Goal: Task Accomplishment & Management: Use online tool/utility

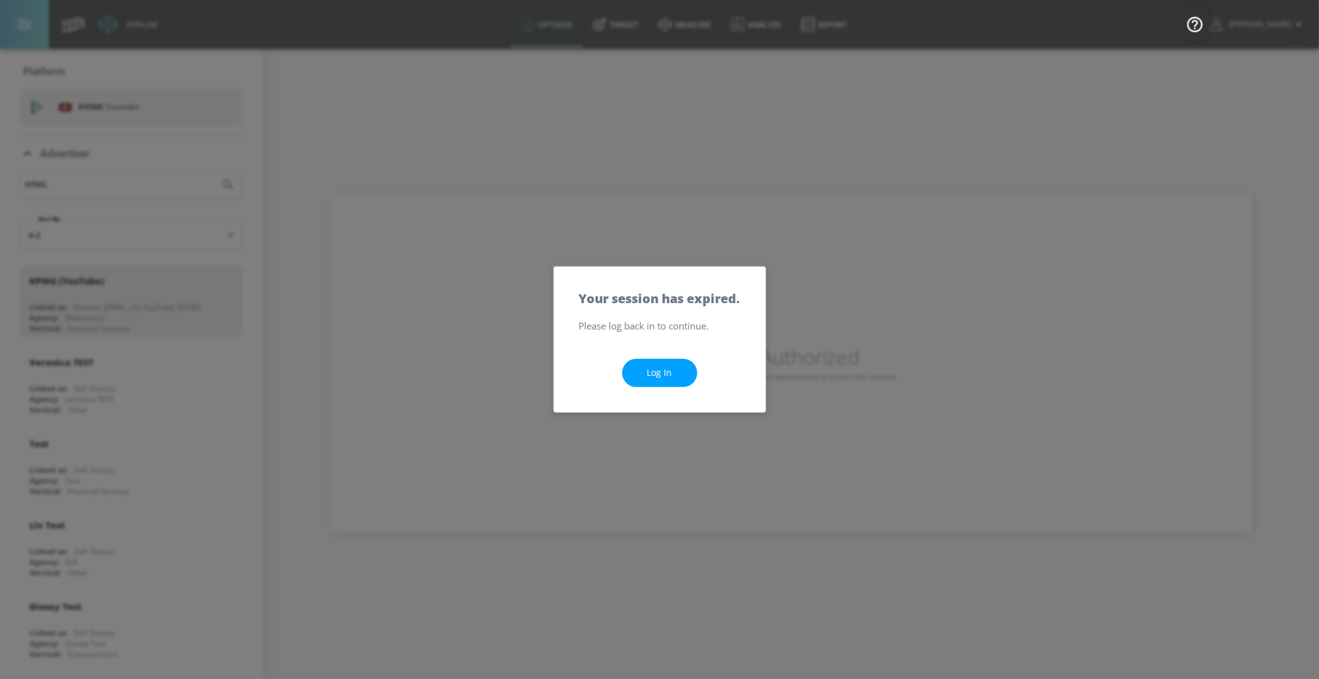
click at [640, 393] on div "Log In" at bounding box center [660, 373] width 212 height 78
click at [645, 380] on link "Log In" at bounding box center [659, 373] width 75 height 28
click at [649, 368] on link "Log In" at bounding box center [659, 373] width 75 height 28
click at [653, 396] on div "Log In" at bounding box center [660, 373] width 212 height 78
click at [653, 373] on link "Log In" at bounding box center [659, 373] width 75 height 28
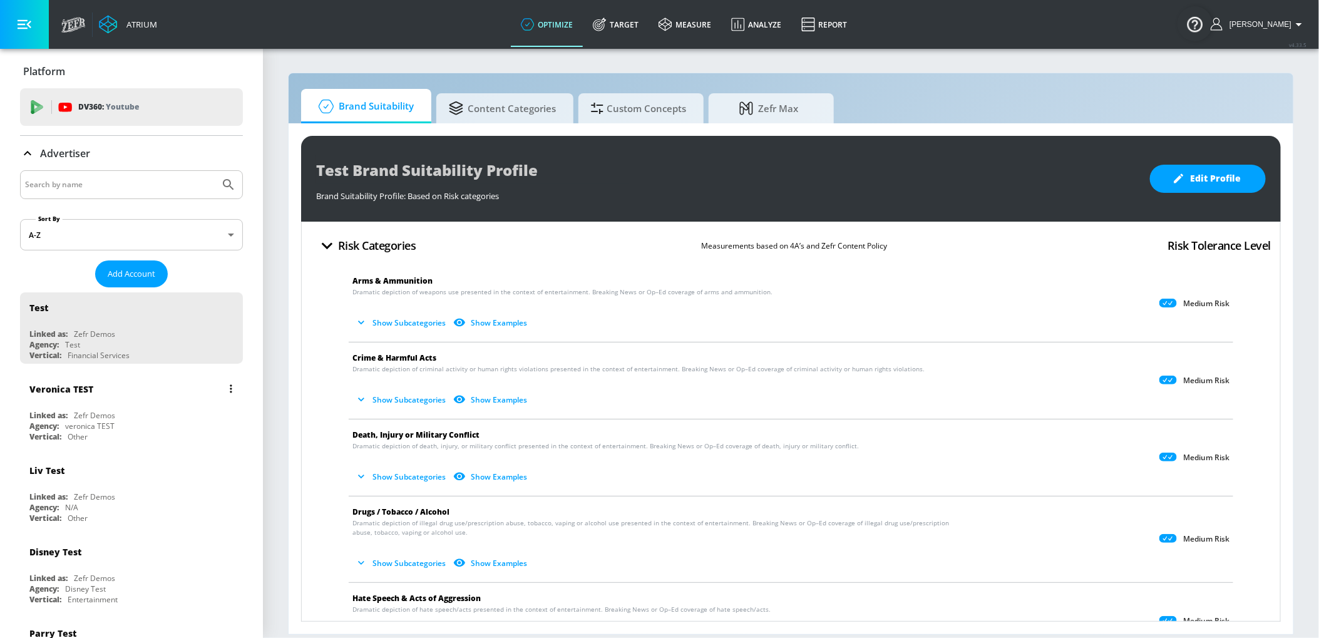
click at [82, 401] on div "Veronica TEST" at bounding box center [134, 389] width 210 height 30
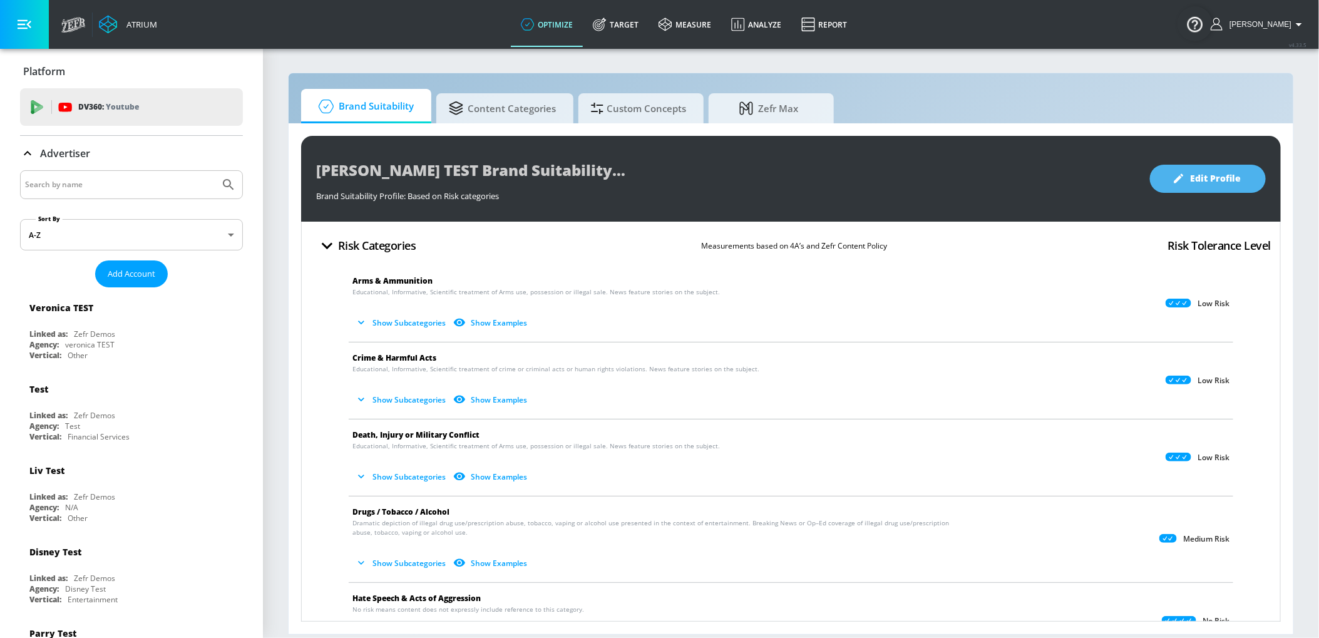
click at [1193, 184] on span "Edit Profile" at bounding box center [1208, 179] width 66 height 16
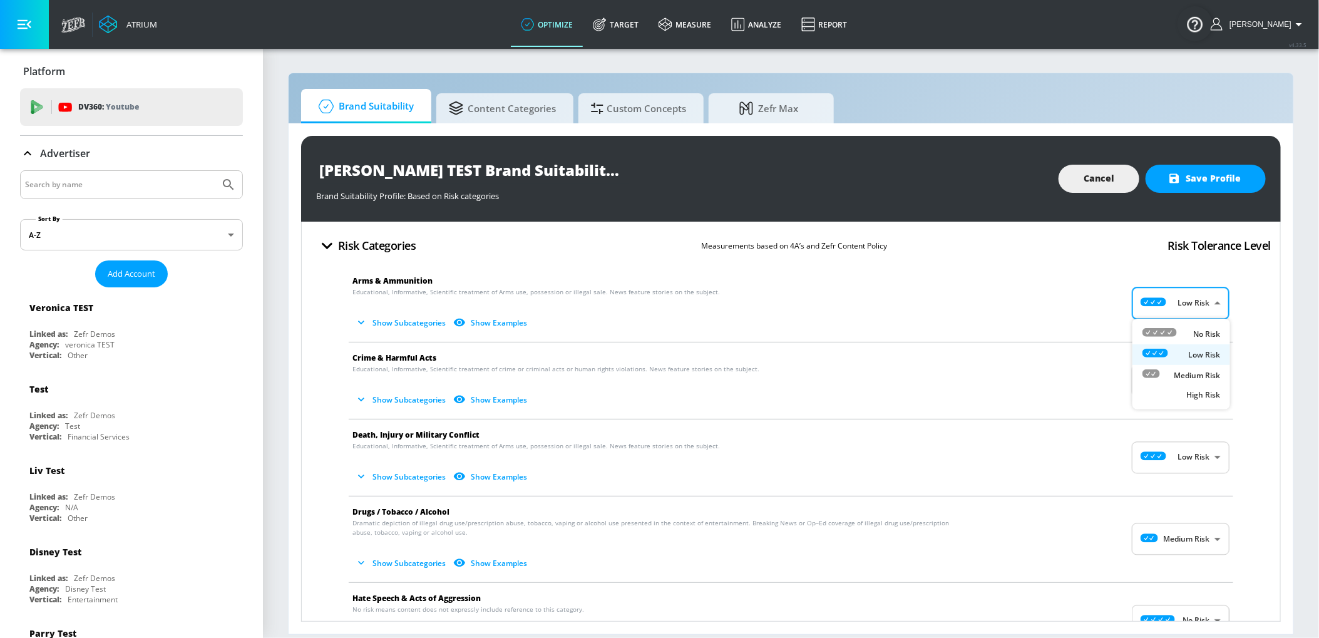
click at [1187, 317] on body "Atrium optimize Target measure Analyze Report optimize Target measure Analyze R…" at bounding box center [659, 319] width 1319 height 638
click at [396, 325] on div at bounding box center [659, 319] width 1319 height 638
click at [395, 320] on button "Show Subcategories" at bounding box center [402, 322] width 98 height 21
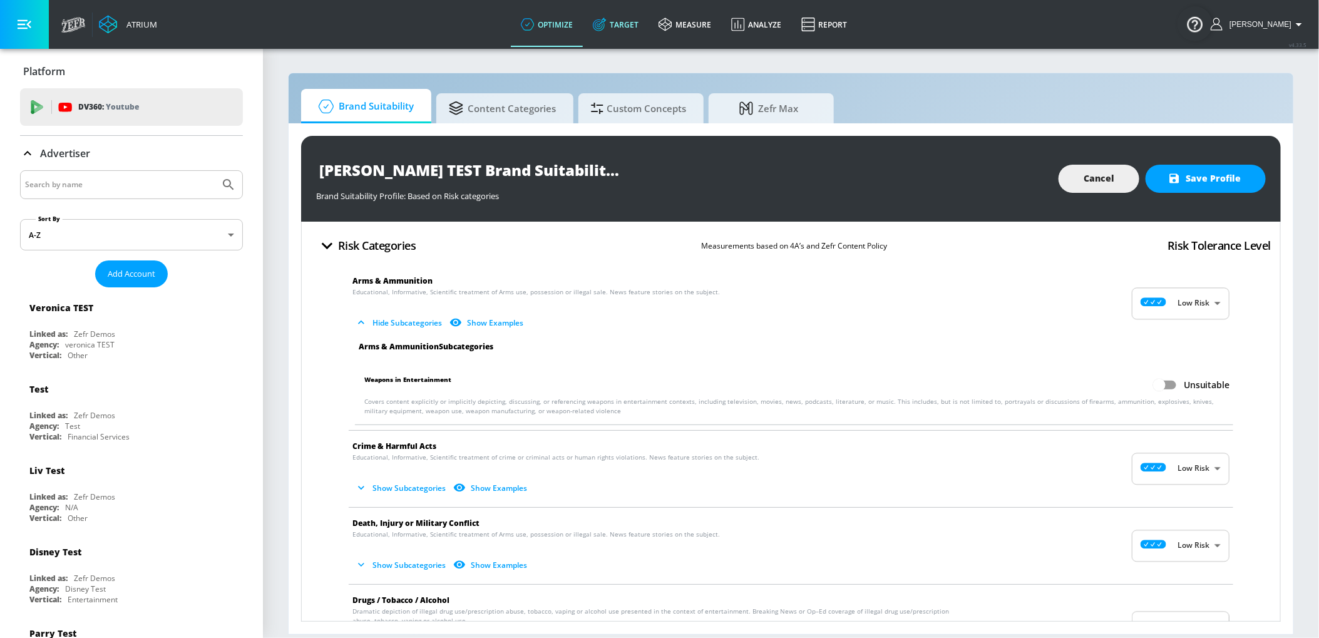
click at [617, 36] on link "Target" at bounding box center [616, 24] width 66 height 45
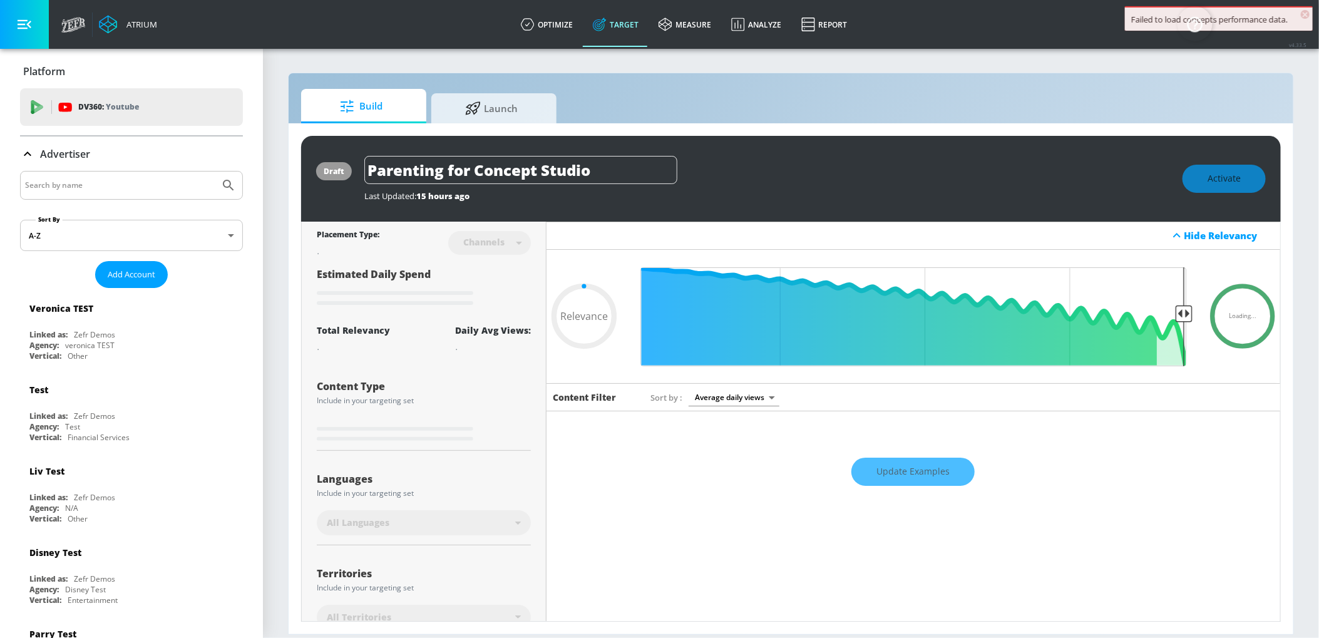
type input "0.75"
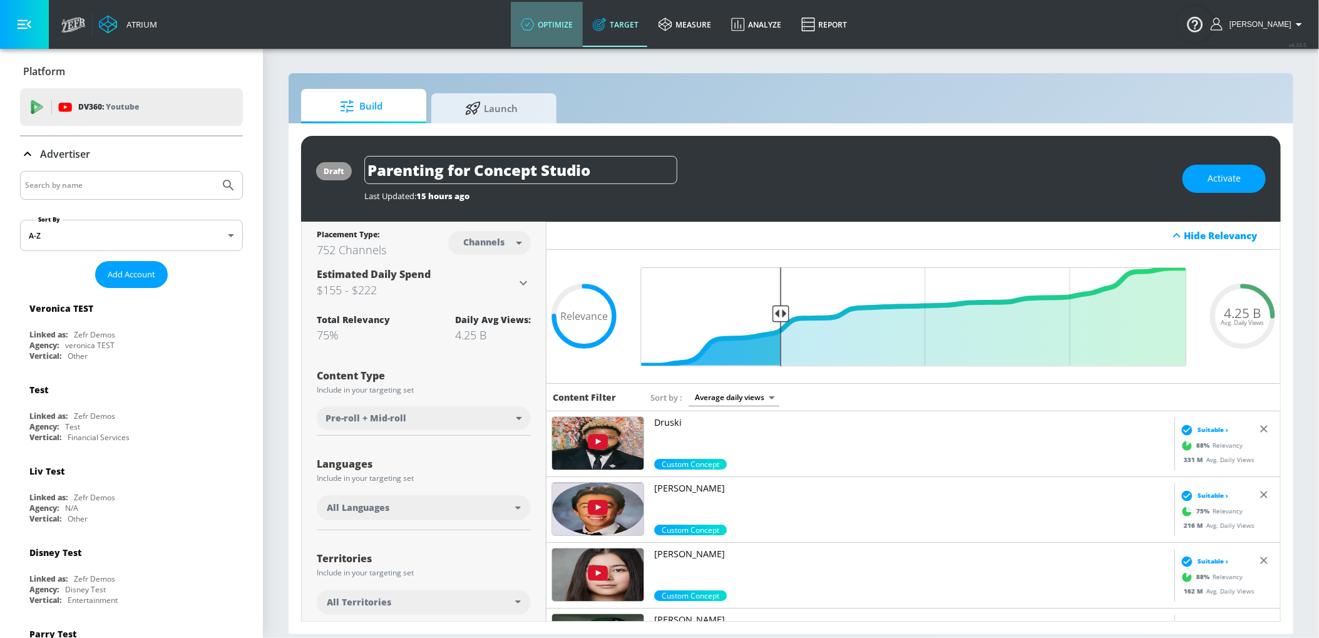
click at [549, 28] on link "optimize" at bounding box center [547, 24] width 72 height 45
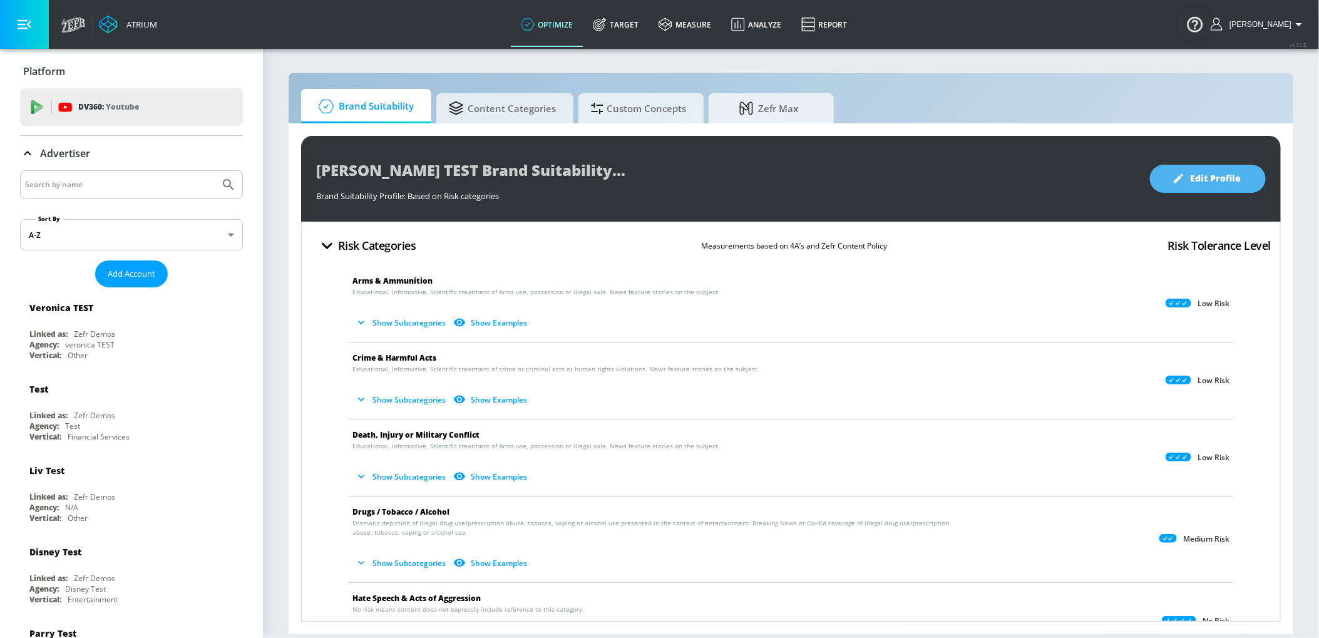
click at [1195, 177] on span "Edit Profile" at bounding box center [1208, 179] width 66 height 16
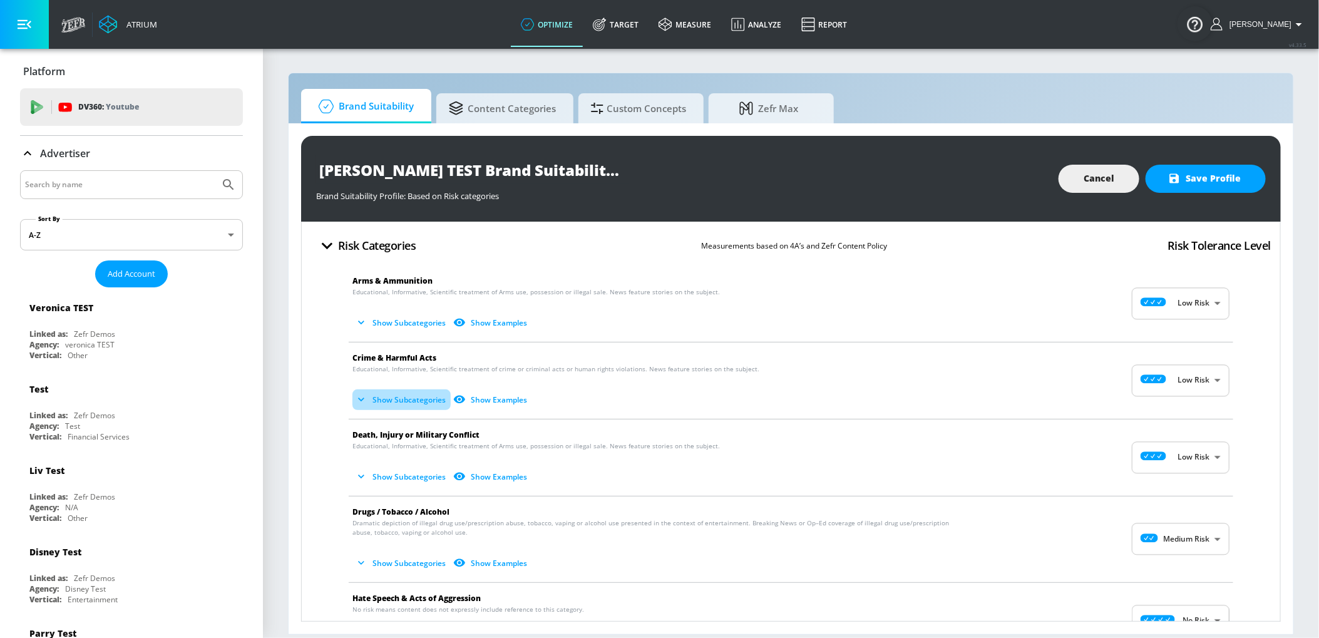
click at [396, 393] on button "Show Subcategories" at bounding box center [402, 400] width 98 height 21
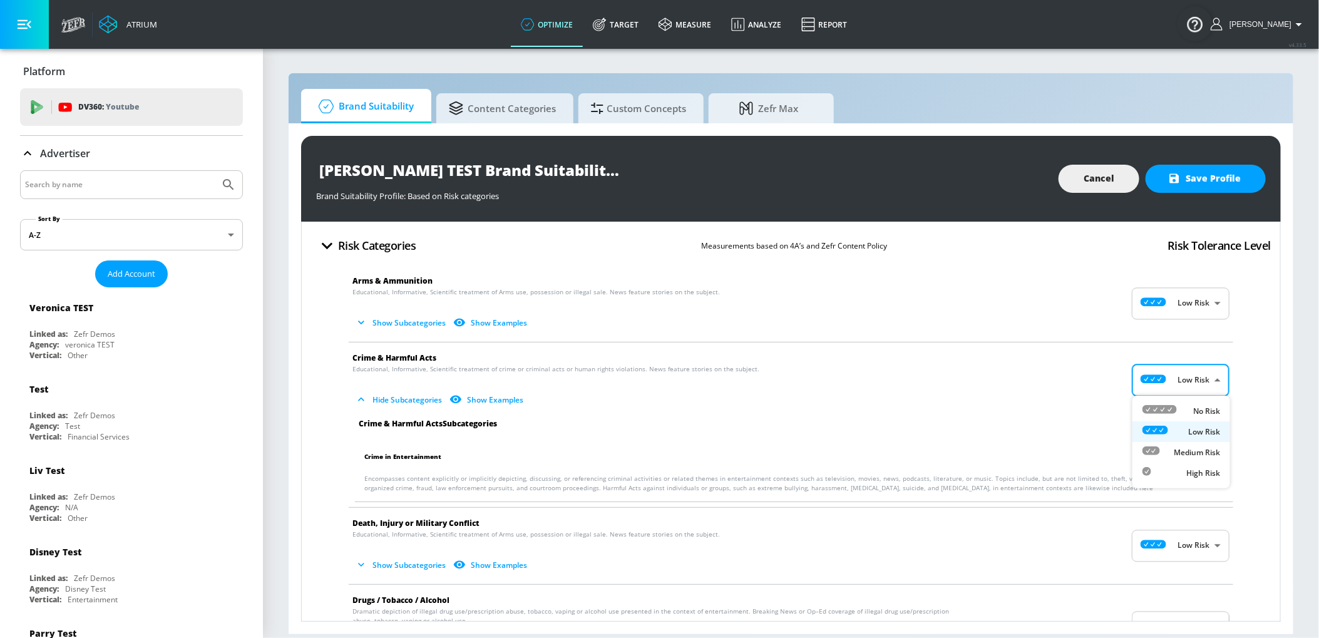
click at [1193, 386] on body "Atrium optimize Target measure Analyze Report optimize Target measure Analyze R…" at bounding box center [659, 319] width 1319 height 638
click at [1177, 408] on div "No Risk" at bounding box center [1182, 411] width 78 height 13
type input "MINIMAL"
click at [1181, 460] on input "Suitable" at bounding box center [1183, 462] width 71 height 24
click at [1170, 462] on input "Unsuitable" at bounding box center [1159, 462] width 71 height 24
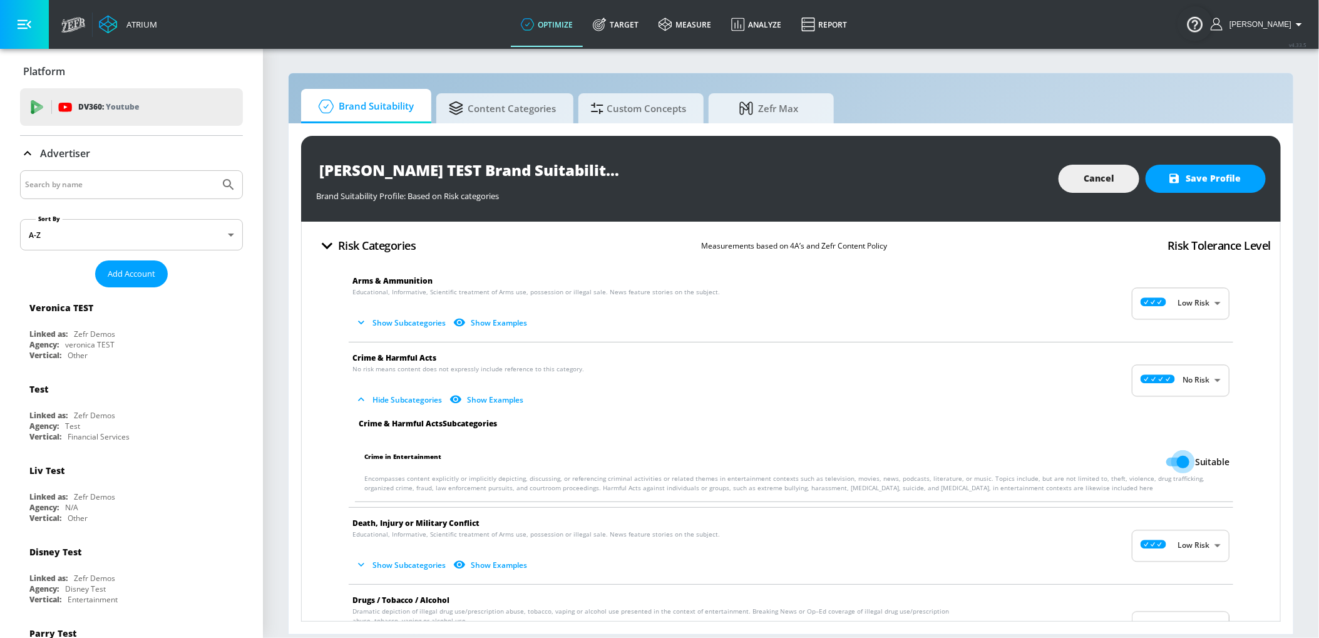
click at [1170, 462] on input "Suitable" at bounding box center [1183, 462] width 71 height 24
checkbox input "false"
click at [1198, 377] on body "Atrium optimize Target measure Analyze Report optimize Target measure Analyze R…" at bounding box center [659, 319] width 1319 height 638
click at [989, 445] on div at bounding box center [659, 319] width 1319 height 638
click at [636, 23] on link "Target" at bounding box center [616, 24] width 66 height 45
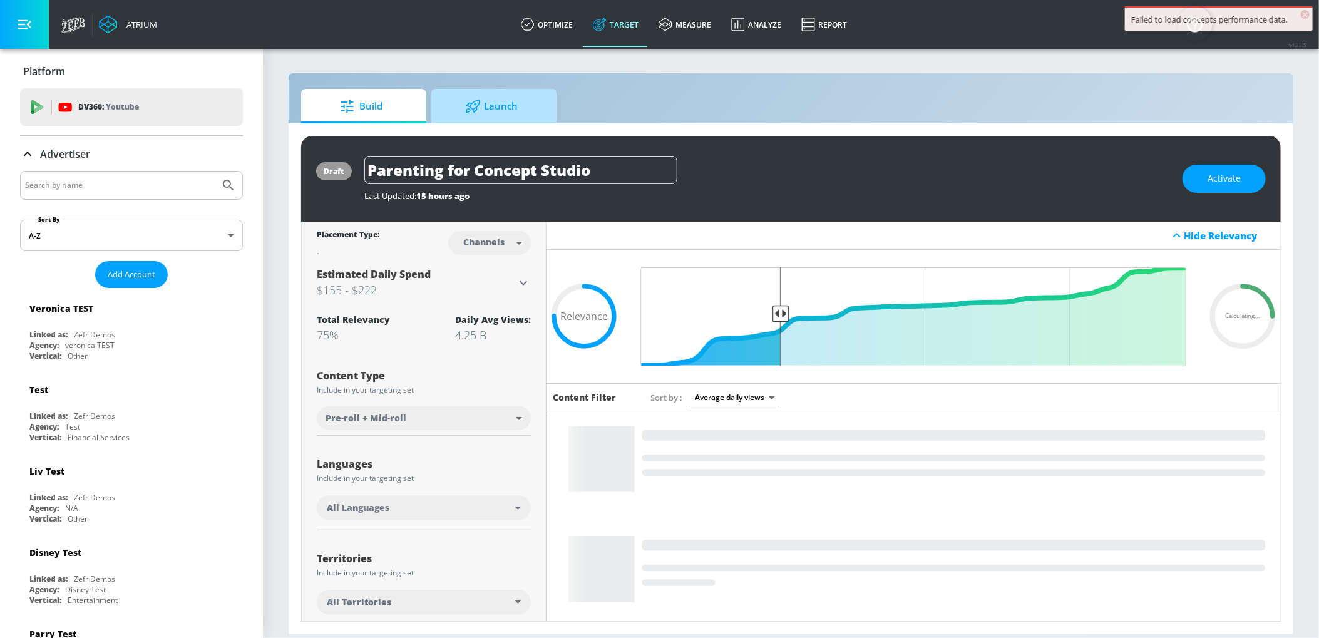
click at [510, 113] on span "Launch" at bounding box center [491, 106] width 95 height 30
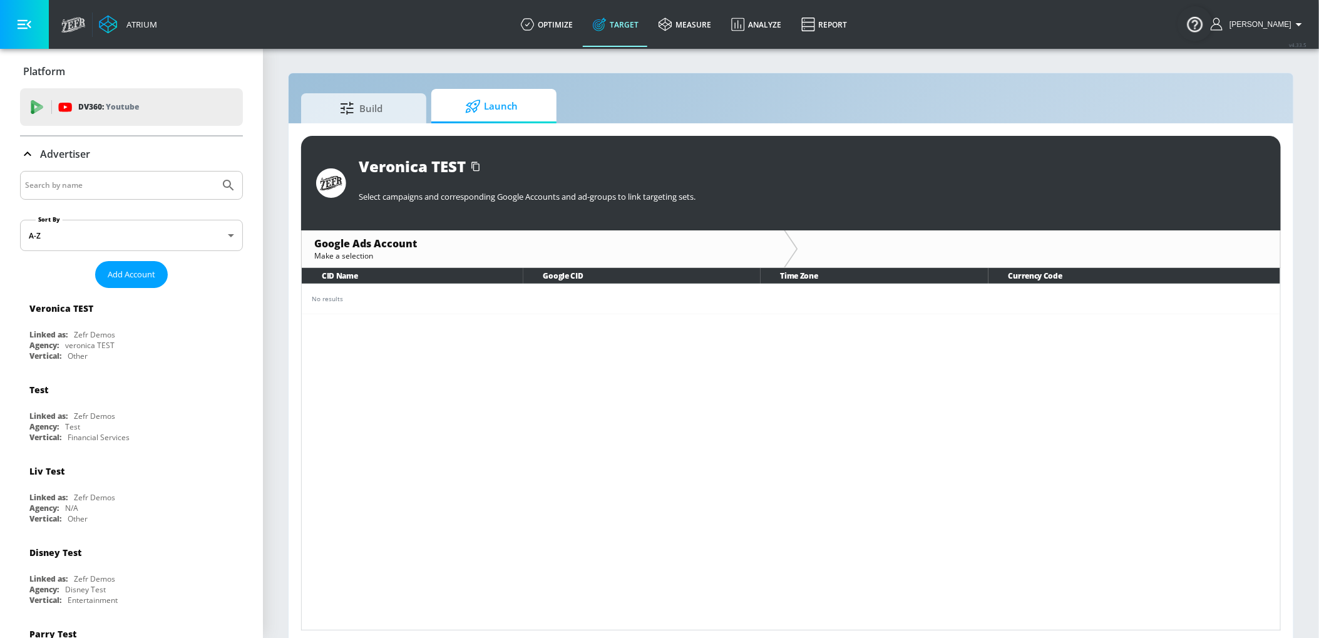
click at [169, 197] on div at bounding box center [131, 185] width 223 height 29
click at [169, 191] on input "Search by name" at bounding box center [120, 185] width 190 height 16
type input "mattel"
click at [226, 185] on icon "Submit Search" at bounding box center [228, 185] width 15 height 15
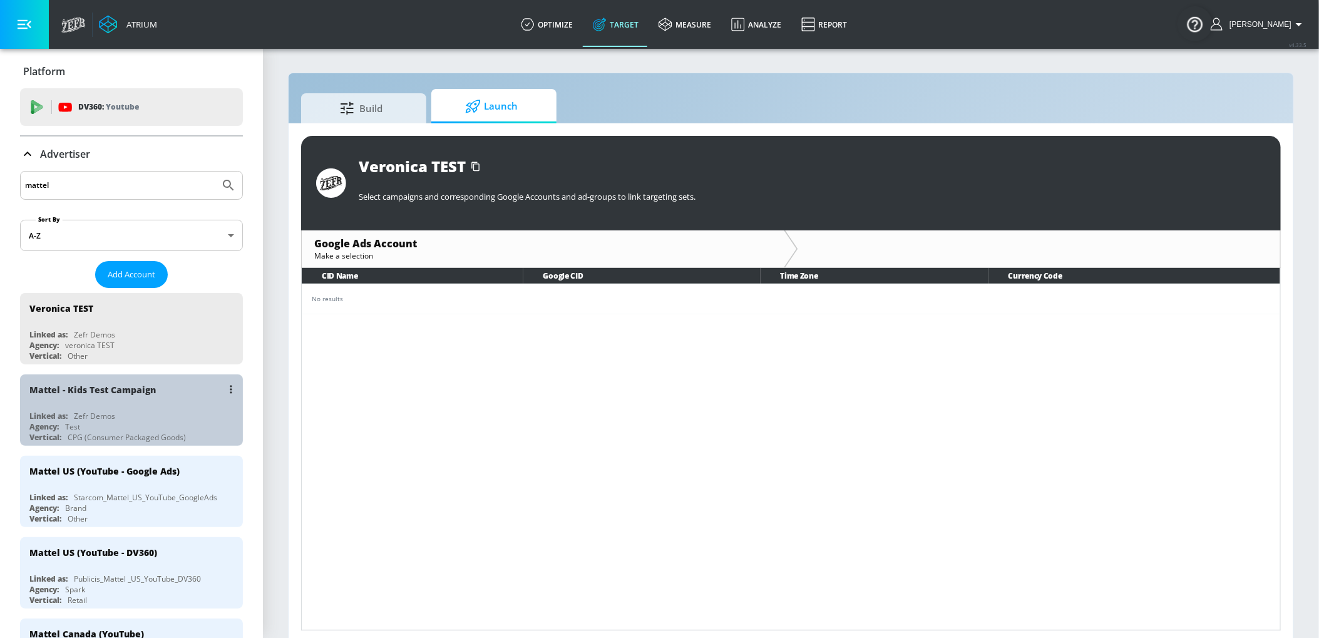
click at [142, 384] on div "Mattel - Kids Test Campaign" at bounding box center [92, 390] width 127 height 12
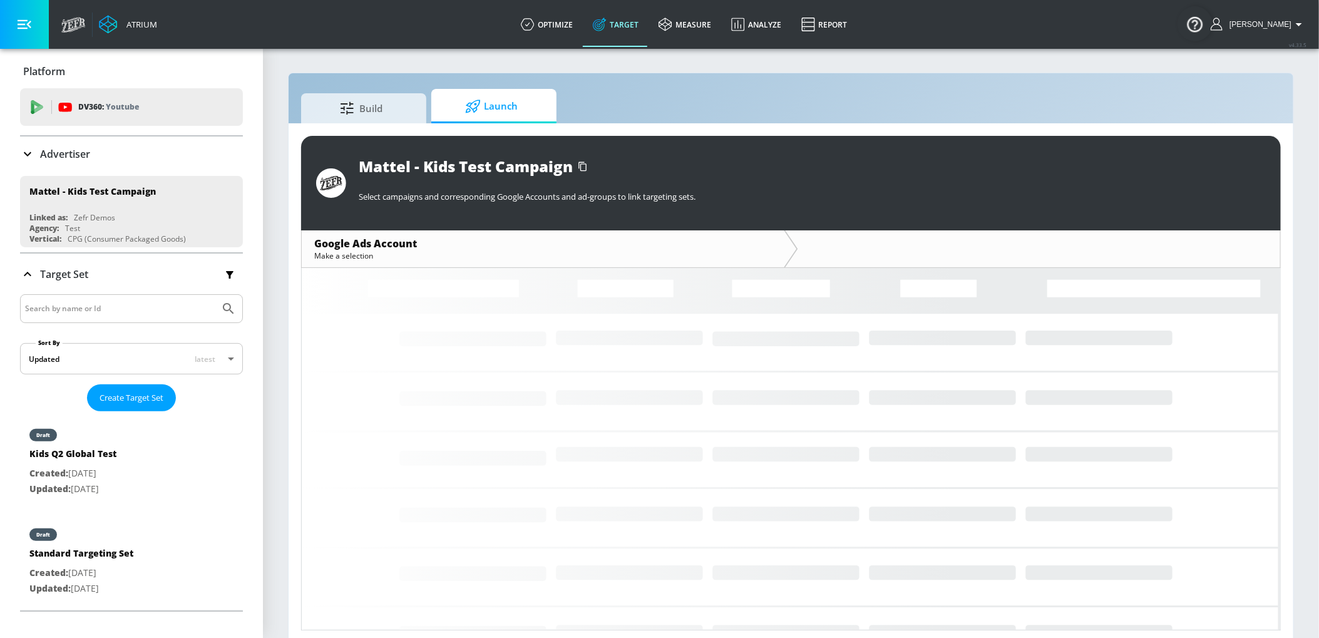
click at [134, 415] on div "Starcom_Mattel_US_YouTube_GoogleAds" at bounding box center [145, 416] width 143 height 11
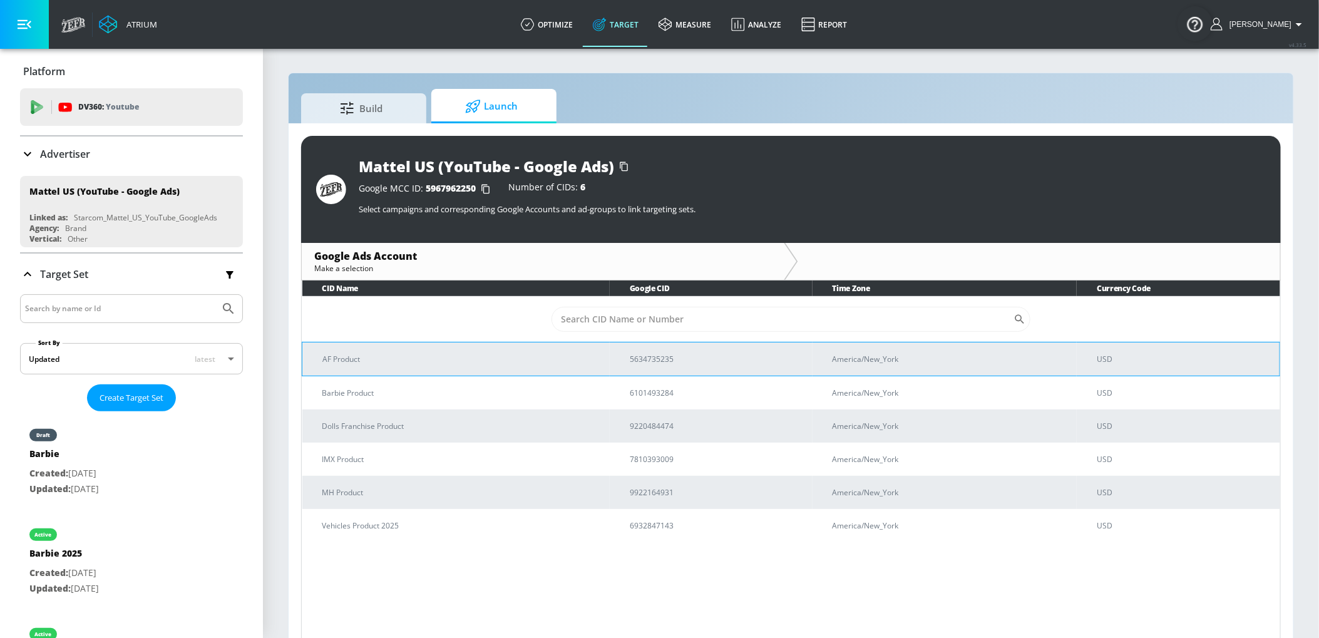
click at [498, 366] on td "AF Product" at bounding box center [455, 359] width 307 height 34
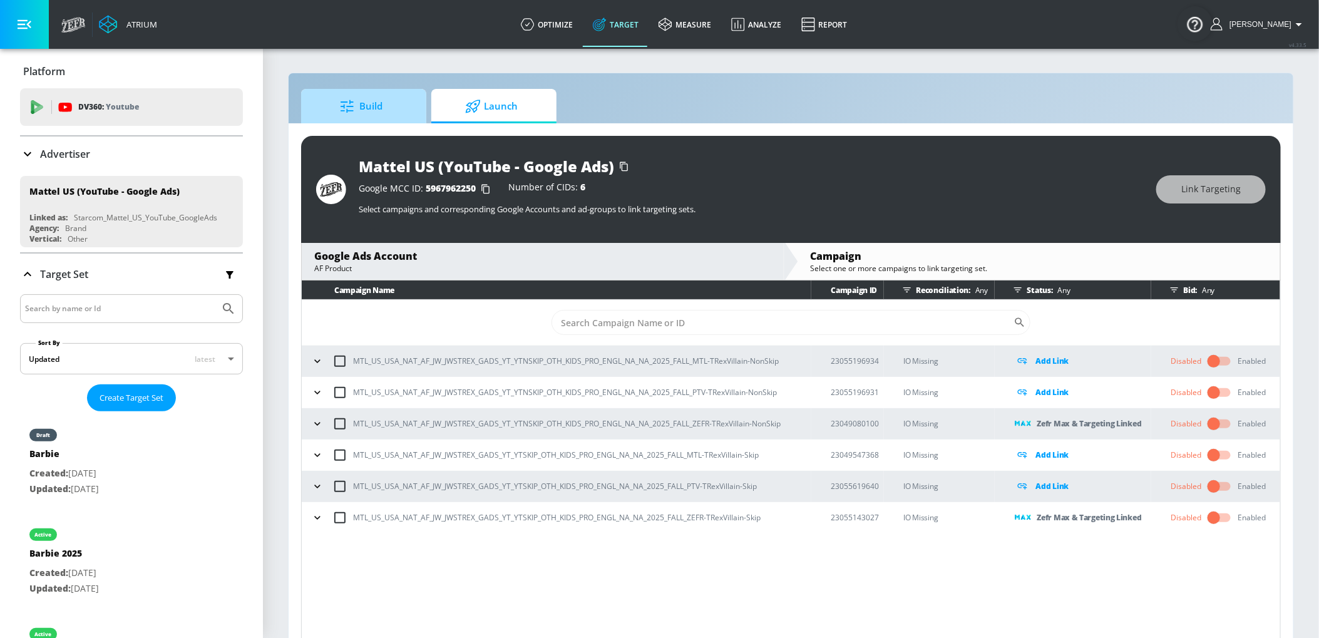
click at [380, 120] on span "Build" at bounding box center [361, 106] width 95 height 30
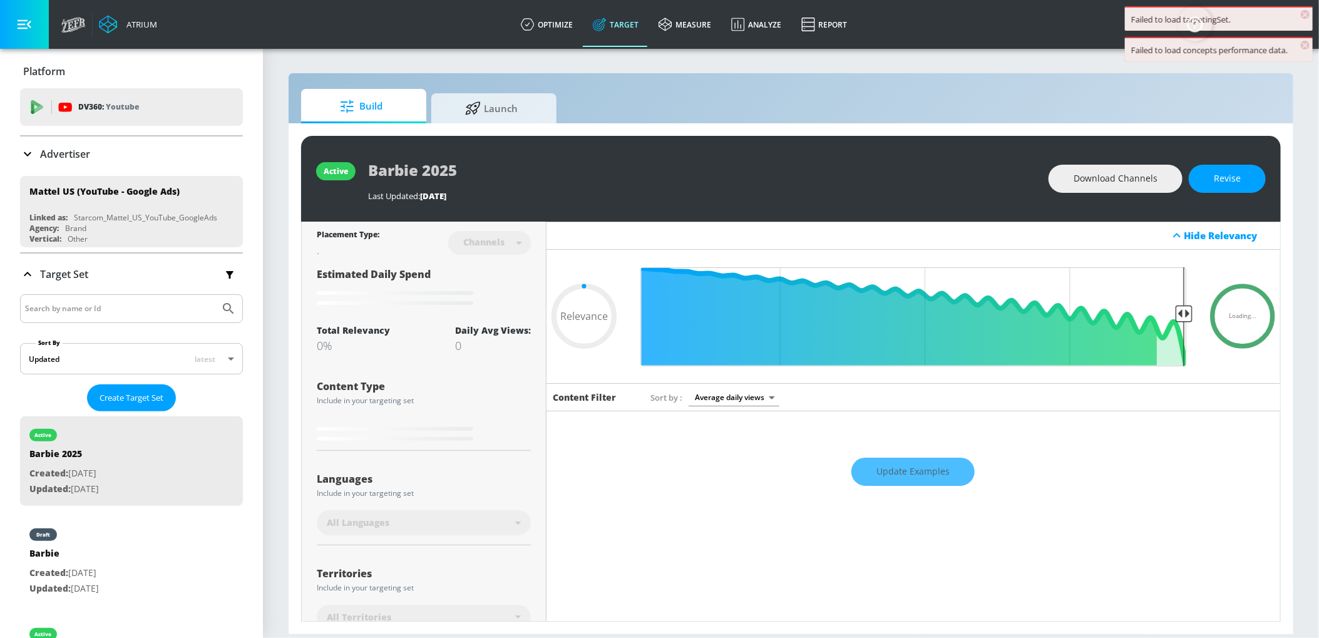
scroll to position [157, 0]
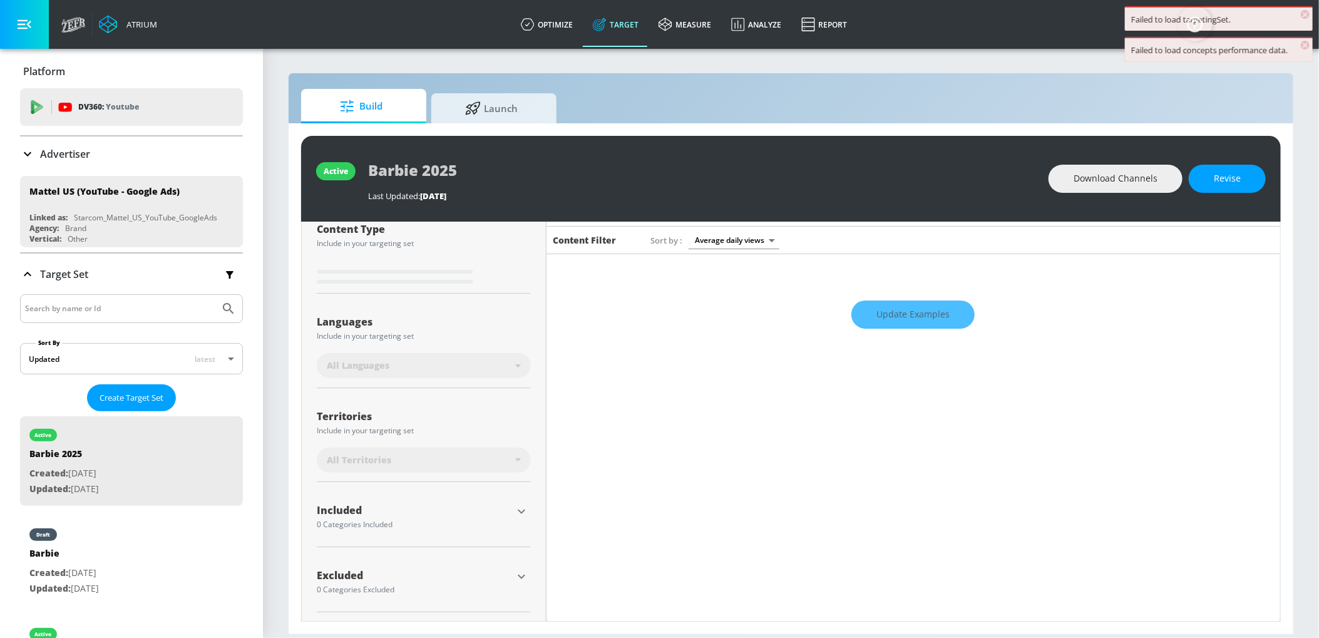
click at [521, 504] on icon "button" at bounding box center [521, 511] width 15 height 15
type input "0.65"
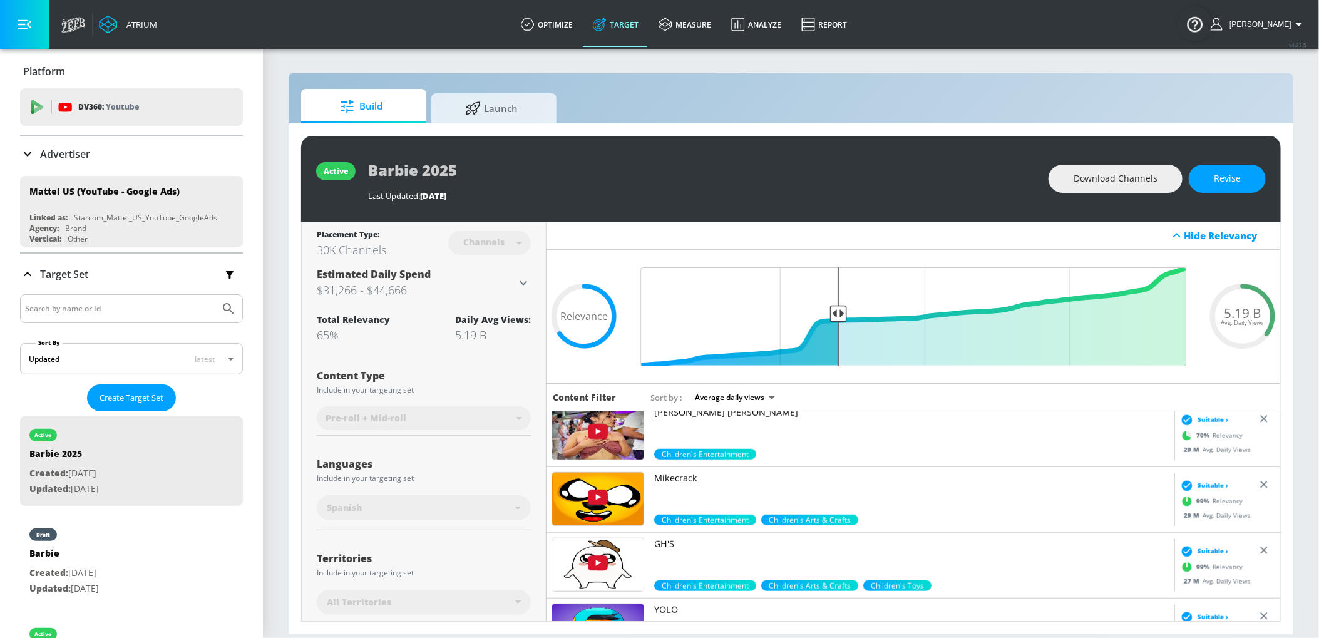
scroll to position [668, 0]
click at [480, 243] on div "Channels" at bounding box center [484, 242] width 54 height 11
drag, startPoint x: 328, startPoint y: 251, endPoint x: 400, endPoint y: 249, distance: 72.1
click at [400, 249] on div "Placement Type: 30K Channels Channels channels ​" at bounding box center [424, 242] width 214 height 41
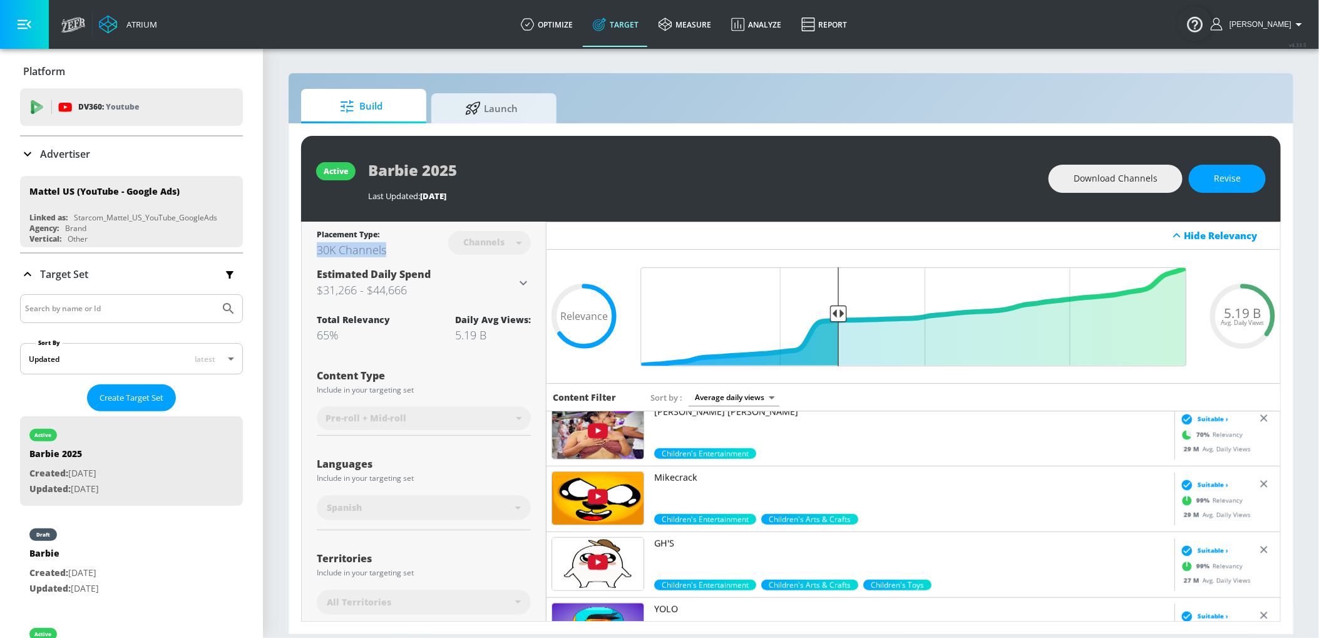
drag, startPoint x: 400, startPoint y: 249, endPoint x: 304, endPoint y: 242, distance: 95.4
click at [309, 243] on div "Placement Type: 30K Channels Channels channels ​ Estimated Daily Spend $31,266 …" at bounding box center [424, 569] width 245 height 695
click at [440, 320] on div "Total Relevancy 65% Daily Avg Views: 5.19 B" at bounding box center [424, 328] width 214 height 29
drag, startPoint x: 411, startPoint y: 300, endPoint x: 291, endPoint y: 298, distance: 120.9
click at [290, 298] on div "active Barbie 2025 Last Updated: [DATE] Download Channels Revise Placement Type…" at bounding box center [791, 378] width 1005 height 511
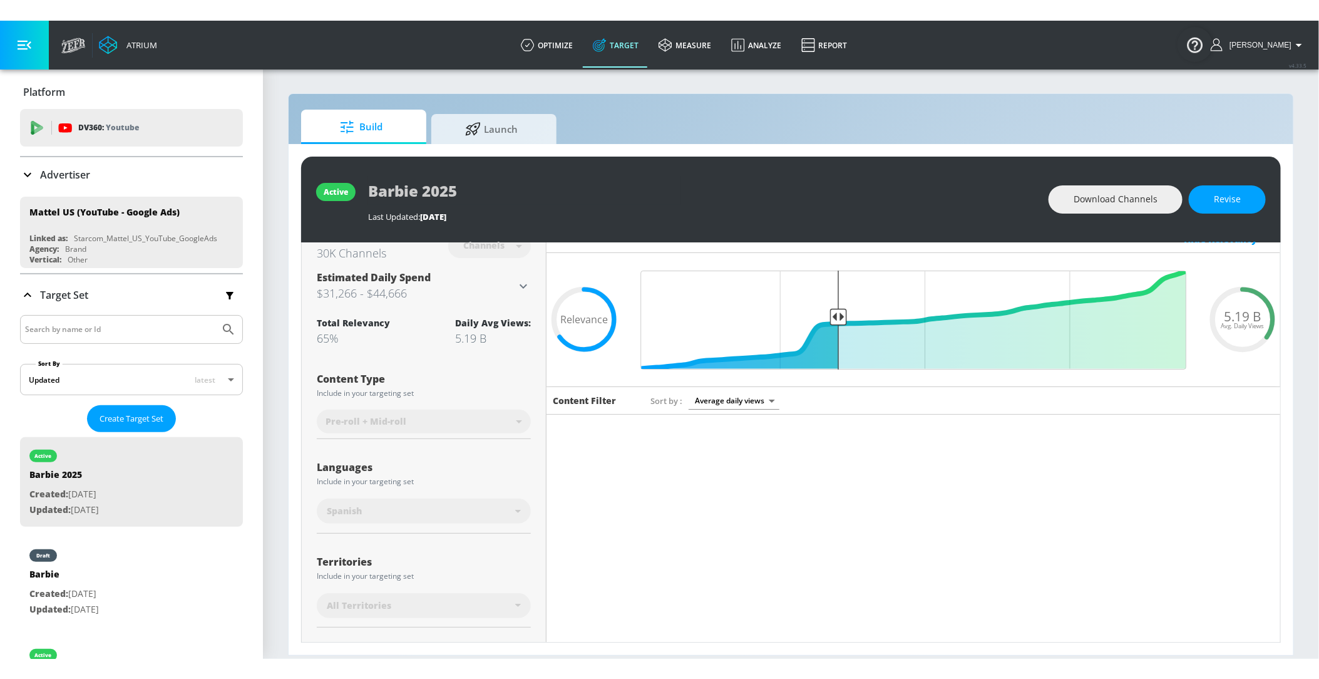
scroll to position [0, 0]
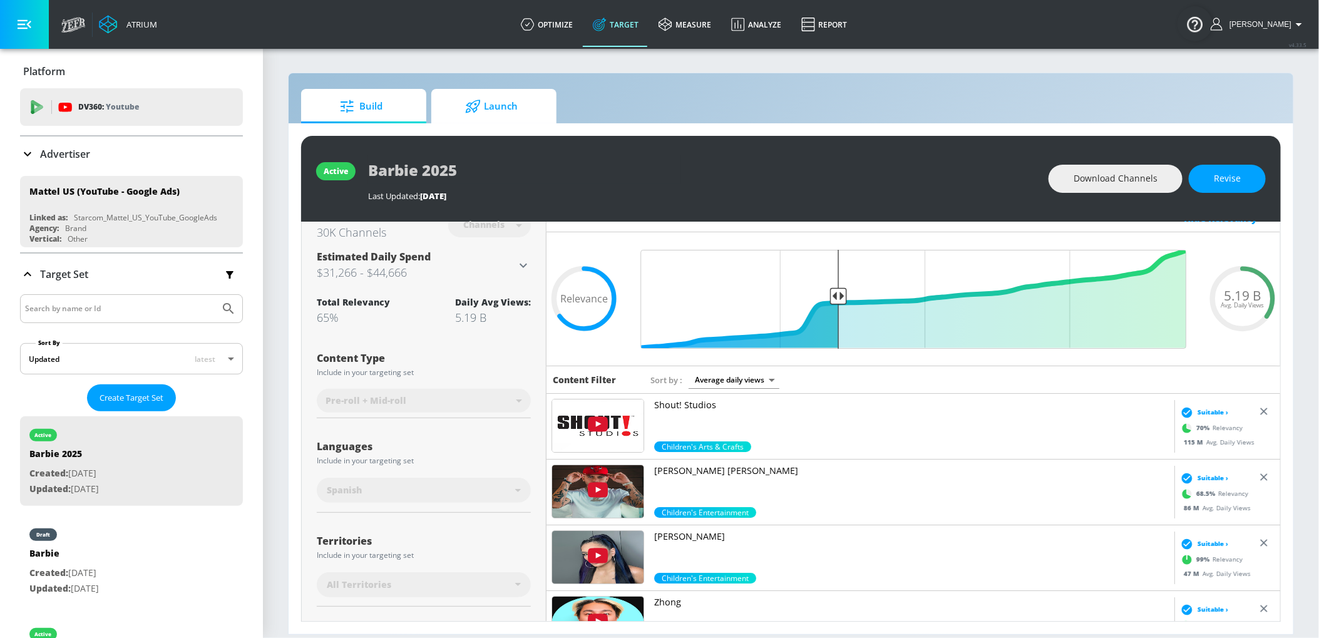
click at [539, 108] on span "Launch" at bounding box center [491, 106] width 95 height 30
